Goal: Task Accomplishment & Management: Use online tool/utility

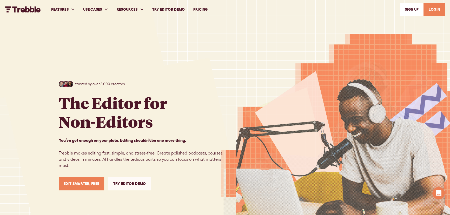
click at [432, 8] on link "LOGIN" at bounding box center [434, 9] width 21 height 13
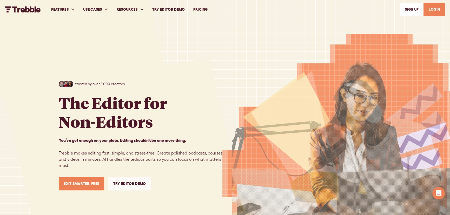
click at [435, 9] on link "LOGIN" at bounding box center [434, 9] width 21 height 13
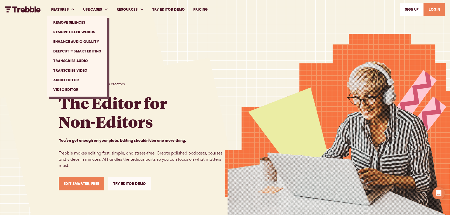
click at [63, 60] on link "Transcribe Audio" at bounding box center [77, 61] width 56 height 10
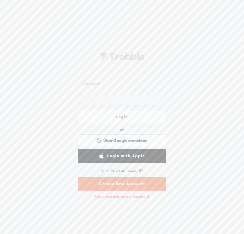
type input "brigitte.jansen@gfa-forum.de"
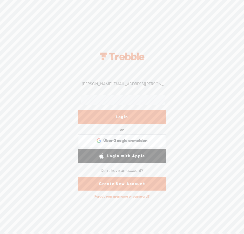
click at [127, 116] on link "Login" at bounding box center [122, 117] width 88 height 14
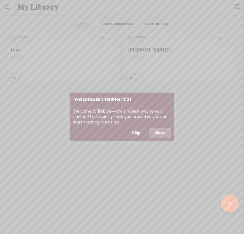
click at [135, 132] on button "Skip" at bounding box center [136, 133] width 21 height 10
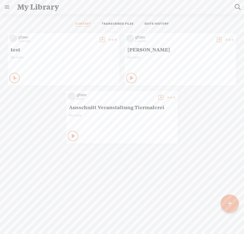
click at [8, 6] on link at bounding box center [7, 7] width 14 height 14
click at [118, 44] on body "You have 360 minutes of transcription remaining. Upgrade to increase your limit…" at bounding box center [122, 116] width 244 height 233
click at [229, 203] on t at bounding box center [230, 204] width 5 height 12
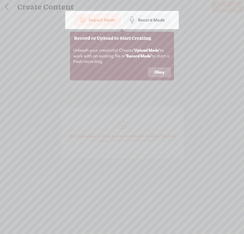
click at [99, 20] on div "Import Mode" at bounding box center [97, 20] width 47 height 13
click at [154, 73] on button "Okay" at bounding box center [159, 72] width 23 height 10
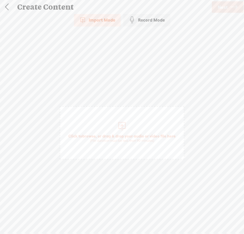
click at [117, 127] on div at bounding box center [122, 125] width 10 height 10
click at [223, 8] on span "Next" at bounding box center [223, 7] width 10 height 13
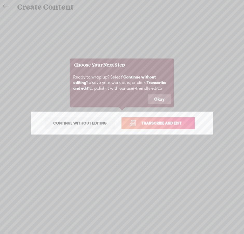
click at [160, 122] on span "Transcribe and edit" at bounding box center [161, 123] width 51 height 6
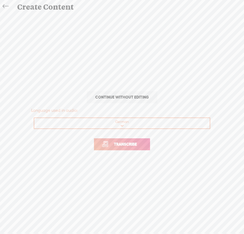
click at [126, 145] on span "Transcribe" at bounding box center [126, 144] width 34 height 6
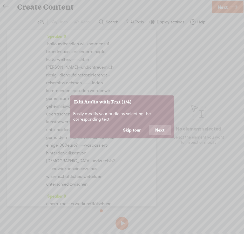
click at [158, 131] on button "Next" at bounding box center [160, 130] width 22 height 10
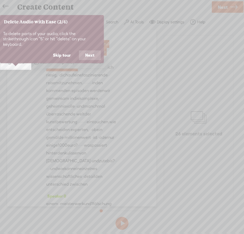
click at [93, 50] on button "Next" at bounding box center [90, 55] width 22 height 10
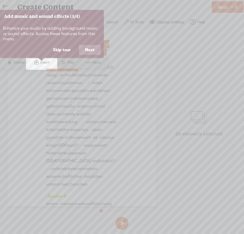
click at [92, 49] on button "Next" at bounding box center [90, 50] width 22 height 10
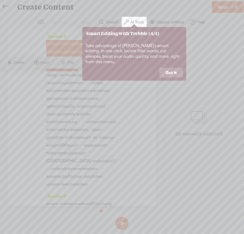
click at [171, 68] on button "Got it" at bounding box center [172, 73] width 24 height 10
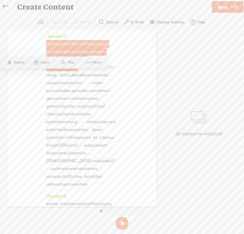
click at [131, 85] on div "Speaker 0 · hallo und herzlich · willkommen zu 1 brandneuen · serie in der reih…" at bounding box center [81, 118] width 149 height 177
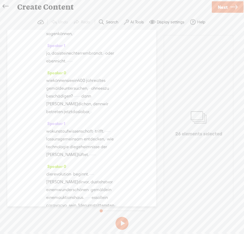
scroll to position [283, 0]
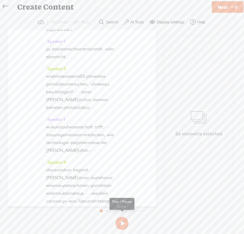
click at [122, 224] on button at bounding box center [122, 223] width 13 height 13
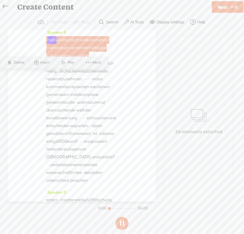
scroll to position [0, 0]
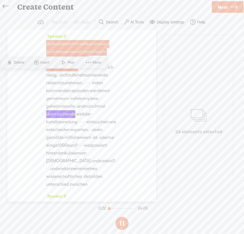
click at [224, 5] on span "Next" at bounding box center [223, 7] width 10 height 13
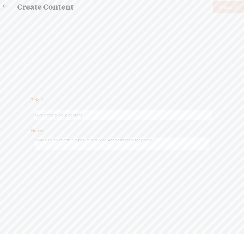
click at [3, 4] on icon at bounding box center [6, 7] width 6 height 12
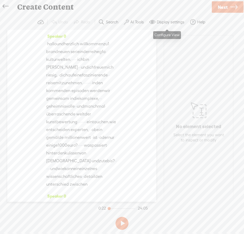
click at [166, 25] on button "Display settings" at bounding box center [167, 22] width 41 height 10
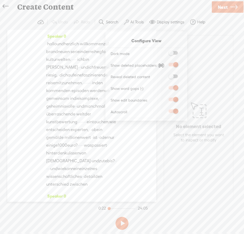
click at [131, 23] on label "AI Tools" at bounding box center [137, 21] width 14 height 5
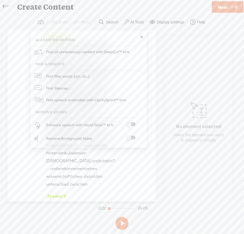
click at [139, 38] on link at bounding box center [141, 37] width 5 height 5
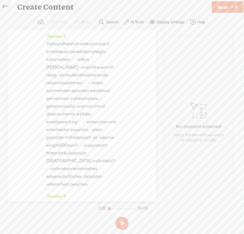
click at [226, 4] on span "Next" at bounding box center [223, 7] width 10 height 13
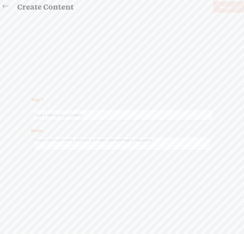
click at [78, 115] on input "text" at bounding box center [123, 115] width 178 height 10
type input "vtt-test"
click at [223, 9] on span "Finish" at bounding box center [225, 7] width 12 height 13
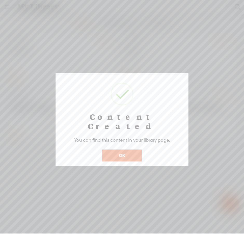
click at [129, 149] on button "OK" at bounding box center [121, 155] width 39 height 12
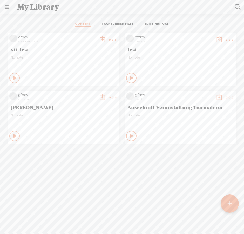
click at [118, 23] on link "TRANSCRIBED FILES" at bounding box center [118, 24] width 32 height 5
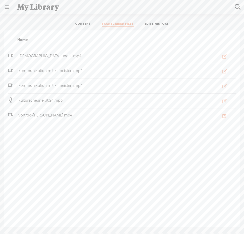
click at [79, 23] on link "CONTENT" at bounding box center [83, 24] width 16 height 5
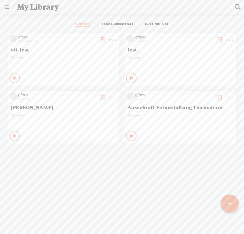
click at [116, 39] on t at bounding box center [112, 39] width 7 height 7
click at [76, 54] on div "gfaev a few seconds ago vtt-test No note Play Content" at bounding box center [64, 59] width 112 height 52
click at [76, 50] on div "vtt-test" at bounding box center [63, 49] width 109 height 9
click at [98, 23] on li "TRANSCRIBED FILES" at bounding box center [117, 24] width 43 height 5
click at [108, 23] on link "TRANSCRIBED FILES" at bounding box center [118, 24] width 32 height 5
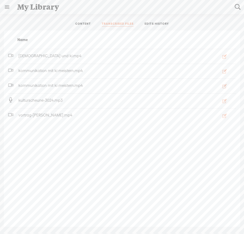
click at [109, 25] on link "TRANSCRIBED FILES" at bounding box center [118, 24] width 32 height 5
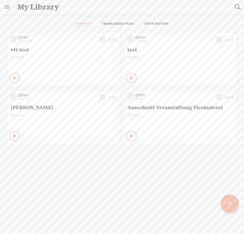
click at [74, 55] on span "No note" at bounding box center [64, 57] width 106 height 4
click at [4, 7] on link at bounding box center [7, 7] width 14 height 14
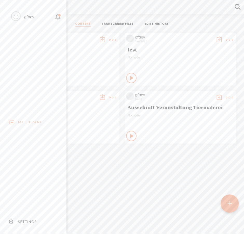
click at [35, 120] on div "MY LIBRARY" at bounding box center [30, 122] width 24 height 4
click at [32, 220] on div "SETTINGS" at bounding box center [27, 222] width 19 height 4
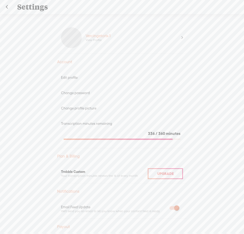
click at [156, 132] on span "/" at bounding box center [157, 133] width 2 height 4
click at [74, 123] on div "Transcription minutes remaining" at bounding box center [122, 123] width 122 height 4
click at [6, 8] on link at bounding box center [6, 7] width 13 height 14
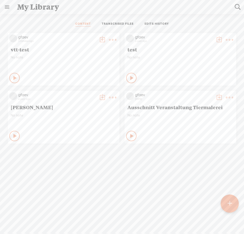
click at [122, 22] on link "TRANSCRIBED FILES" at bounding box center [118, 24] width 32 height 5
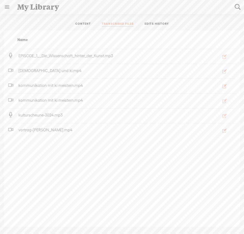
click at [100, 56] on span "EPISODE_1__Die_Wissenschaft_hinter_der_Kunst.mp3" at bounding box center [65, 56] width 97 height 4
click at [223, 57] on icon "button" at bounding box center [224, 56] width 5 height 5
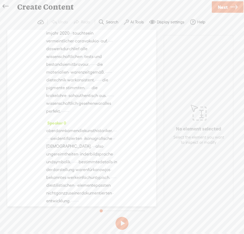
scroll to position [1535, 0]
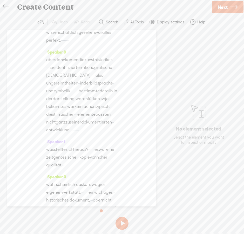
click at [198, 22] on label "Help" at bounding box center [201, 21] width 8 height 5
click at [163, 38] on span "Help center" at bounding box center [165, 40] width 23 height 12
